Goal: Information Seeking & Learning: Learn about a topic

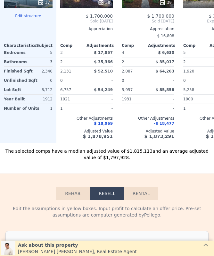
scroll to position [962, 0]
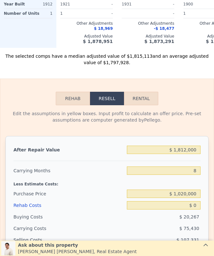
click at [141, 96] on button "Rental" at bounding box center [141, 98] width 34 height 13
select select "30"
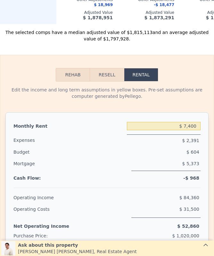
scroll to position [986, 0]
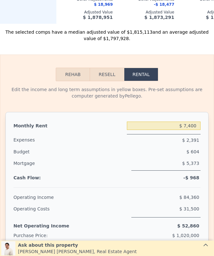
click at [102, 72] on button "Resell" at bounding box center [107, 74] width 34 height 13
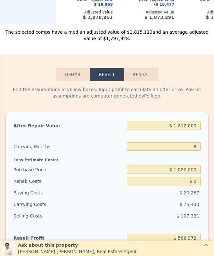
click at [72, 74] on button "Rehab" at bounding box center [73, 74] width 34 height 13
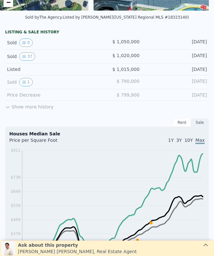
scroll to position [104, 0]
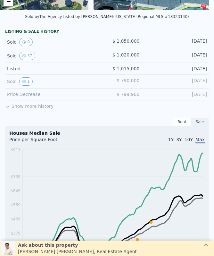
click at [14, 106] on button "Show more history" at bounding box center [29, 104] width 48 height 9
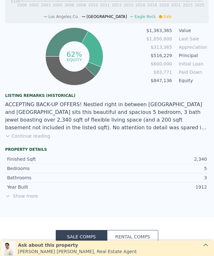
scroll to position [536, 0]
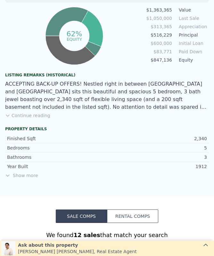
click at [18, 116] on button "Continue reading" at bounding box center [27, 115] width 45 height 6
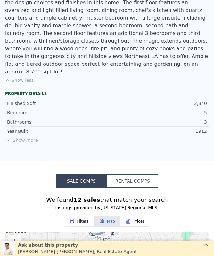
scroll to position [674, 0]
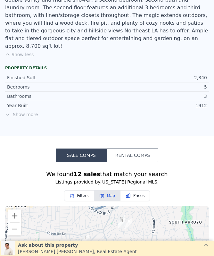
click at [14, 111] on span "Show more" at bounding box center [107, 114] width 204 height 6
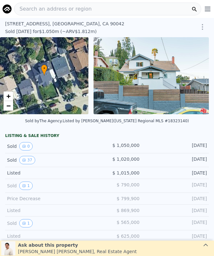
scroll to position [0, 0]
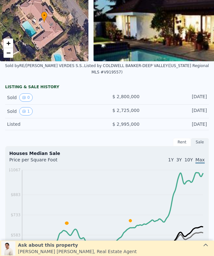
scroll to position [45, 0]
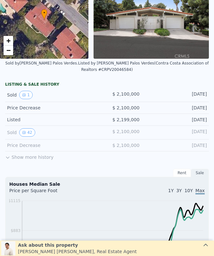
scroll to position [46, 0]
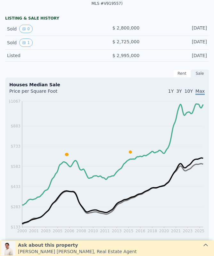
scroll to position [101, 0]
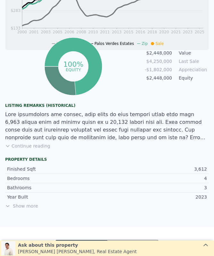
scroll to position [367, 0]
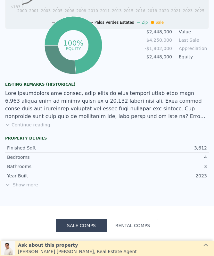
click at [23, 127] on button "Continue reading" at bounding box center [27, 125] width 45 height 6
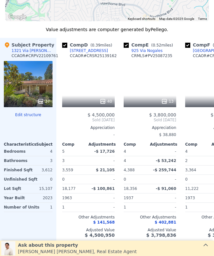
scroll to position [0, 170]
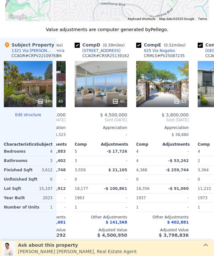
click at [108, 112] on span "$ 4,500,000" at bounding box center [113, 114] width 27 height 5
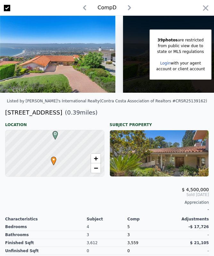
click at [22, 113] on div "952 Via Del Monte" at bounding box center [33, 112] width 57 height 9
click at [26, 114] on div "[STREET_ADDRESS]" at bounding box center [33, 112] width 57 height 9
click at [25, 114] on div "[STREET_ADDRESS]" at bounding box center [33, 112] width 57 height 9
click at [22, 67] on img at bounding box center [57, 54] width 115 height 77
click at [30, 63] on img at bounding box center [57, 54] width 115 height 77
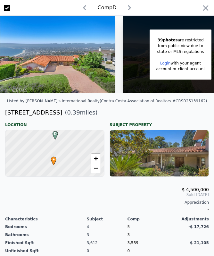
click at [30, 63] on img at bounding box center [57, 54] width 115 height 77
click at [26, 62] on img at bounding box center [57, 54] width 115 height 77
click at [7, 54] on img at bounding box center [57, 54] width 115 height 77
click at [5, 6] on input "checkbox" at bounding box center [7, 8] width 6 height 6
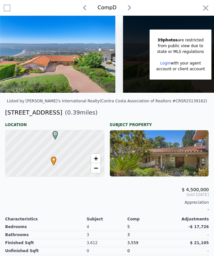
checkbox input "false"
click at [14, 68] on img at bounding box center [57, 54] width 115 height 77
click at [11, 72] on img at bounding box center [57, 54] width 115 height 77
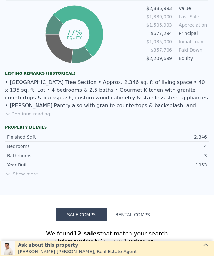
scroll to position [393, 0]
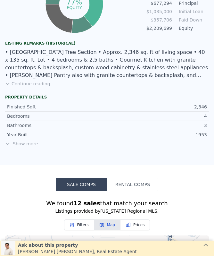
click at [16, 144] on span "Show more" at bounding box center [107, 143] width 204 height 6
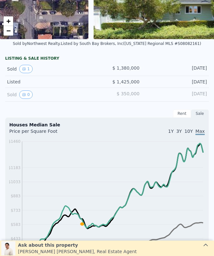
scroll to position [75, 0]
click at [0, 60] on div "LISTING & SALE HISTORY Sold 1 $ 1,380,000 [DATE] Listed $ 1,425,000 [DATE] Sold…" at bounding box center [107, 202] width 214 height 298
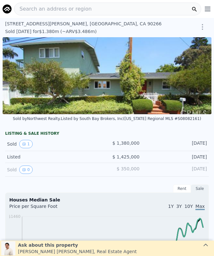
scroll to position [0, 0]
